Goal: Information Seeking & Learning: Learn about a topic

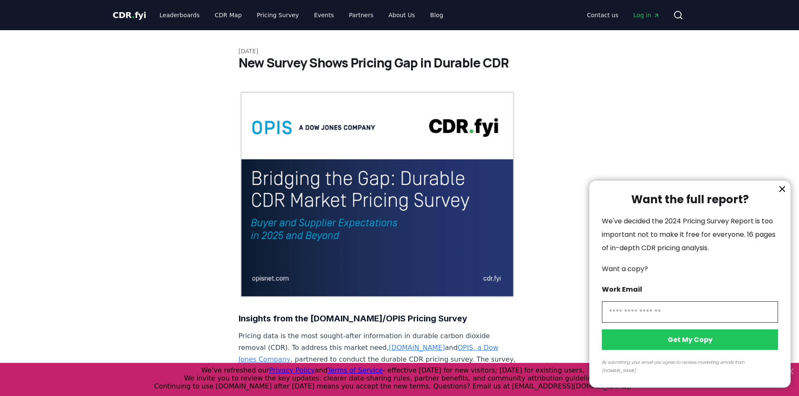
click at [197, 11] on div at bounding box center [399, 198] width 799 height 396
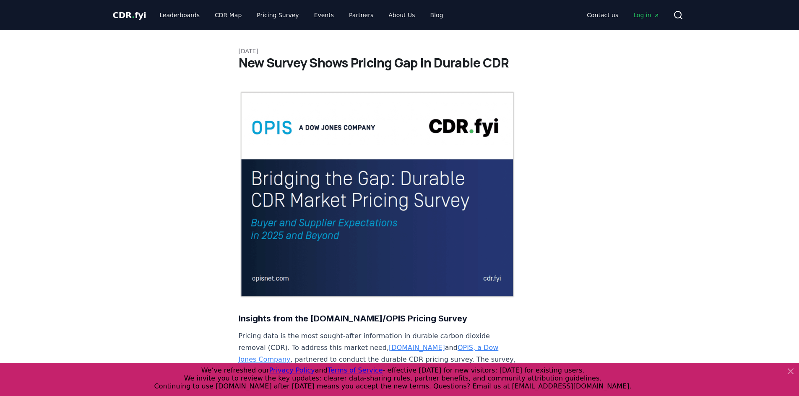
click at [118, 14] on span "CDR . fyi" at bounding box center [130, 15] width 34 height 10
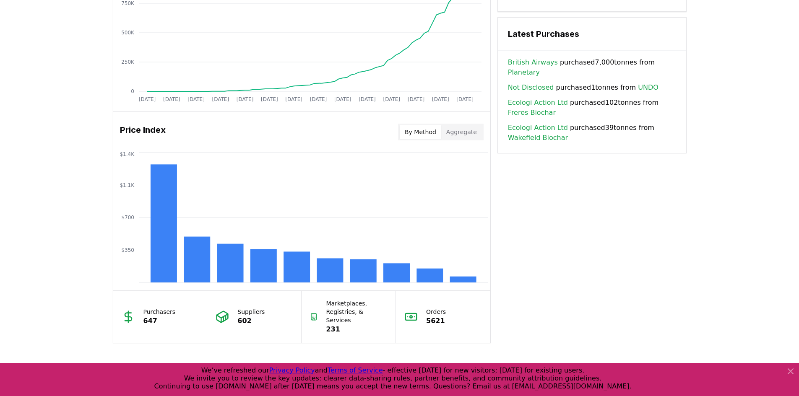
scroll to position [629, 0]
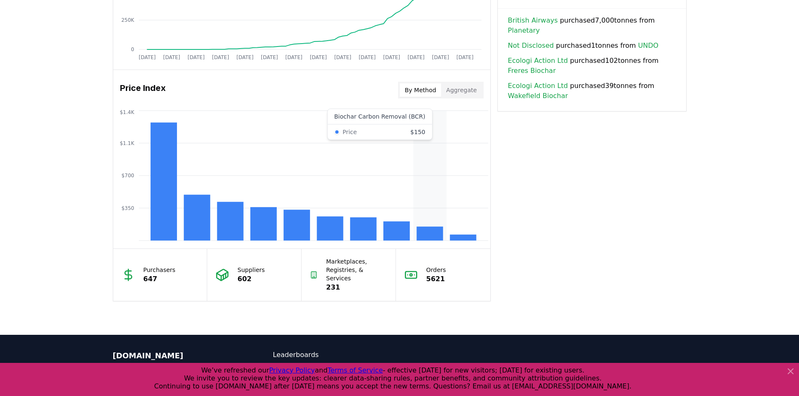
click at [430, 232] on rect at bounding box center [429, 234] width 26 height 14
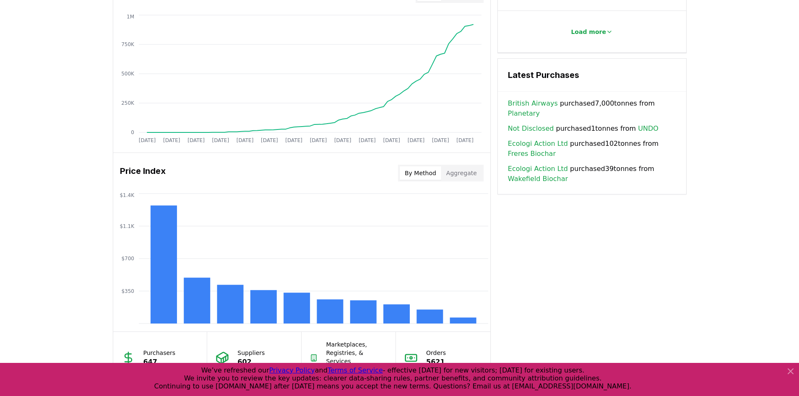
scroll to position [545, 0]
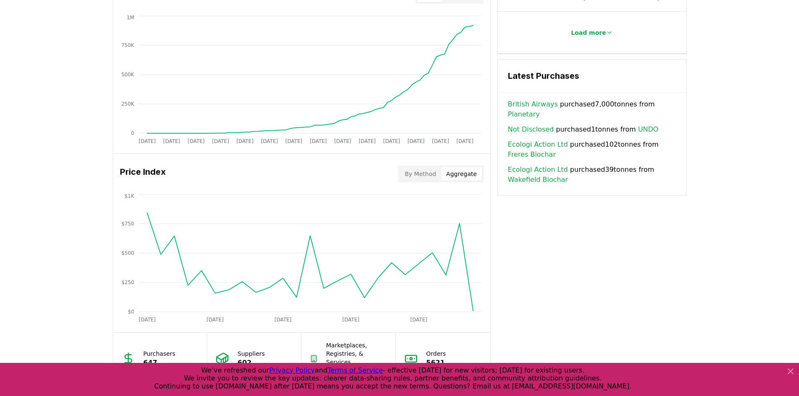
click at [454, 174] on button "Aggregate" at bounding box center [461, 173] width 41 height 13
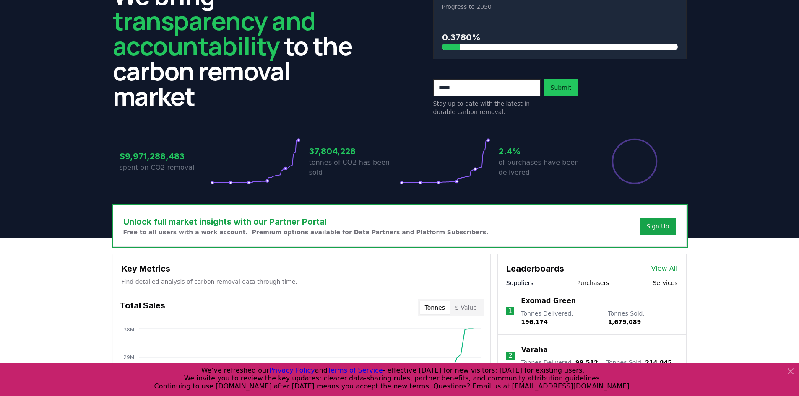
scroll to position [0, 0]
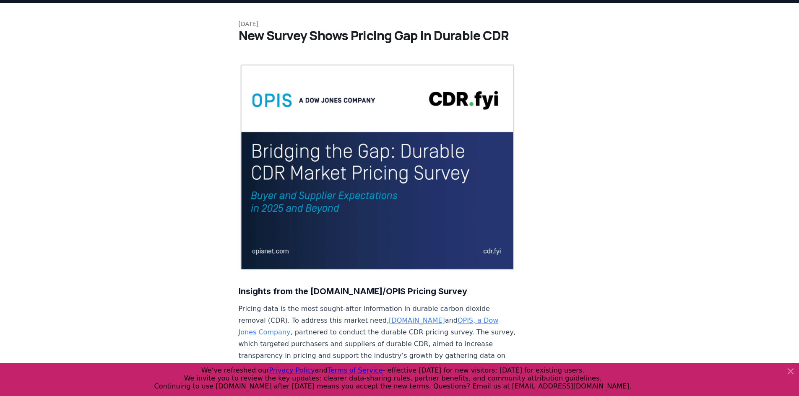
scroll to position [42, 0]
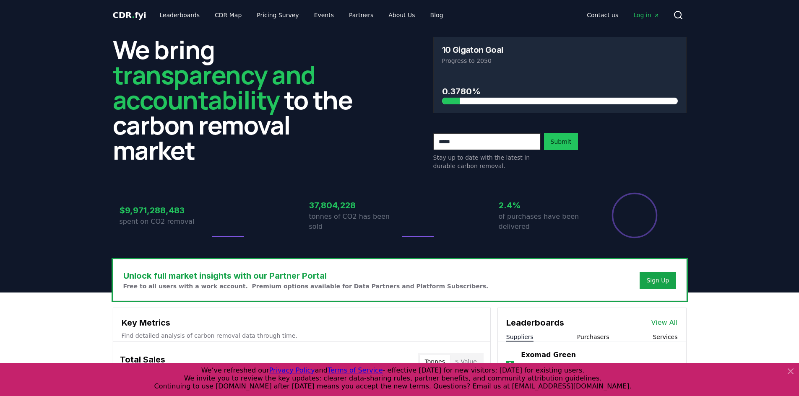
scroll to position [42, 0]
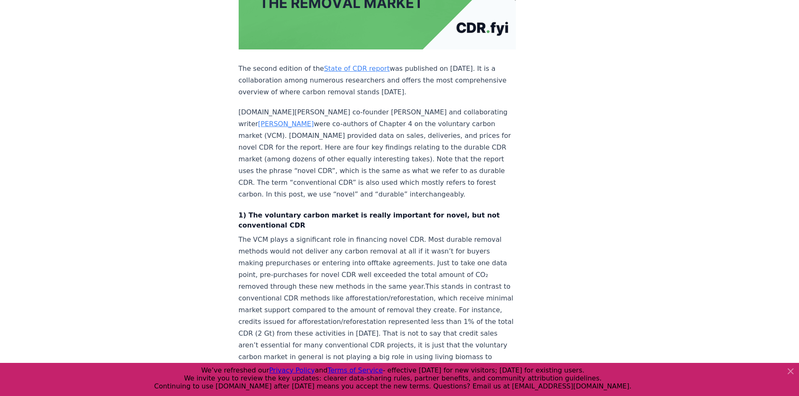
scroll to position [252, 0]
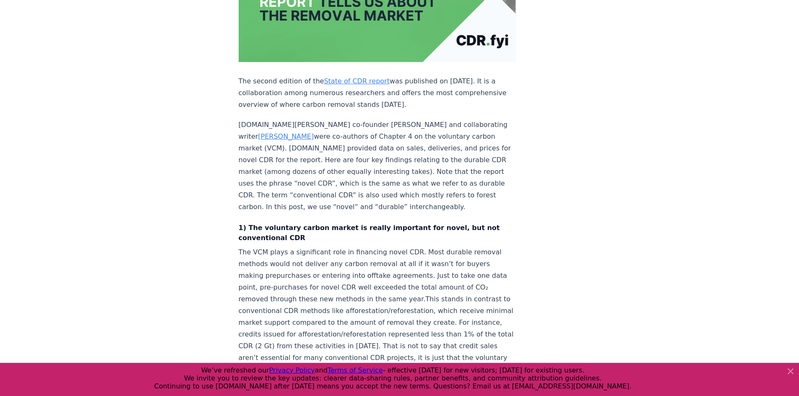
click at [339, 77] on link "State of CDR report" at bounding box center [357, 81] width 66 height 8
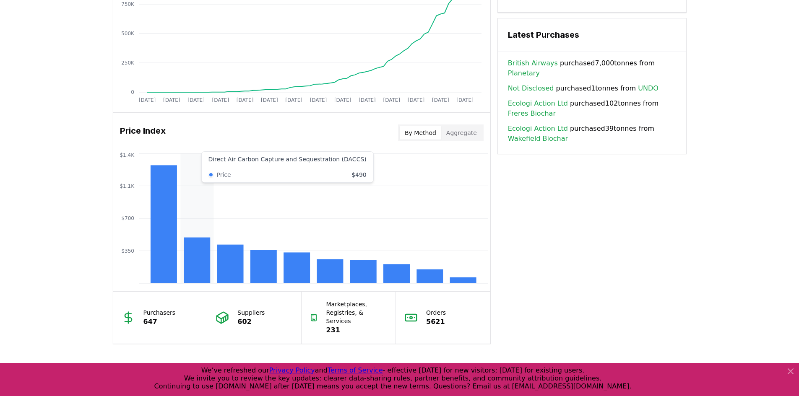
scroll to position [693, 0]
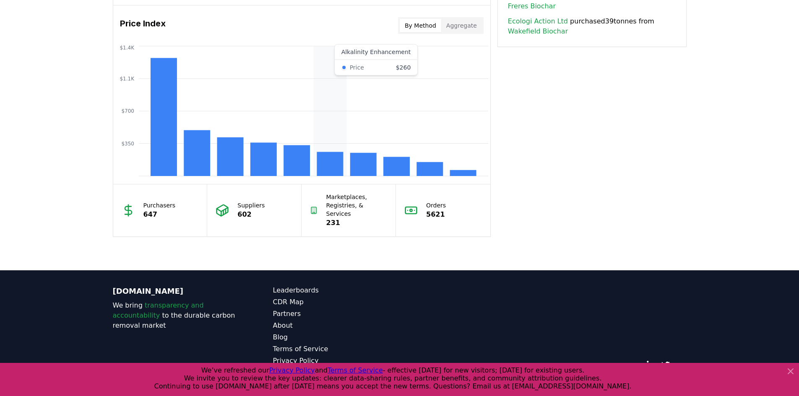
click at [340, 162] on rect at bounding box center [330, 164] width 26 height 24
